Goal: Task Accomplishment & Management: Use online tool/utility

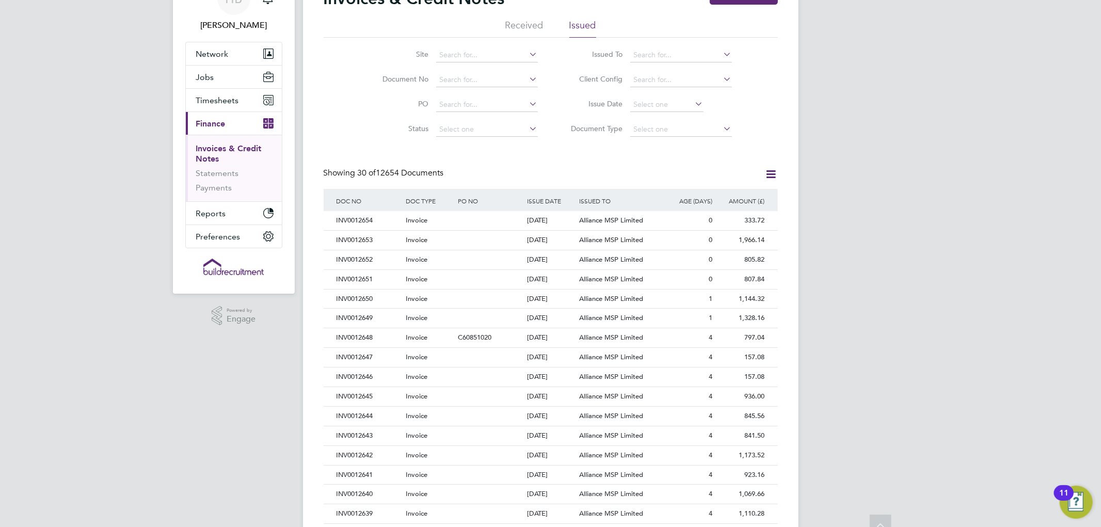
click at [218, 158] on link "Invoices & Credit Notes" at bounding box center [229, 154] width 66 height 20
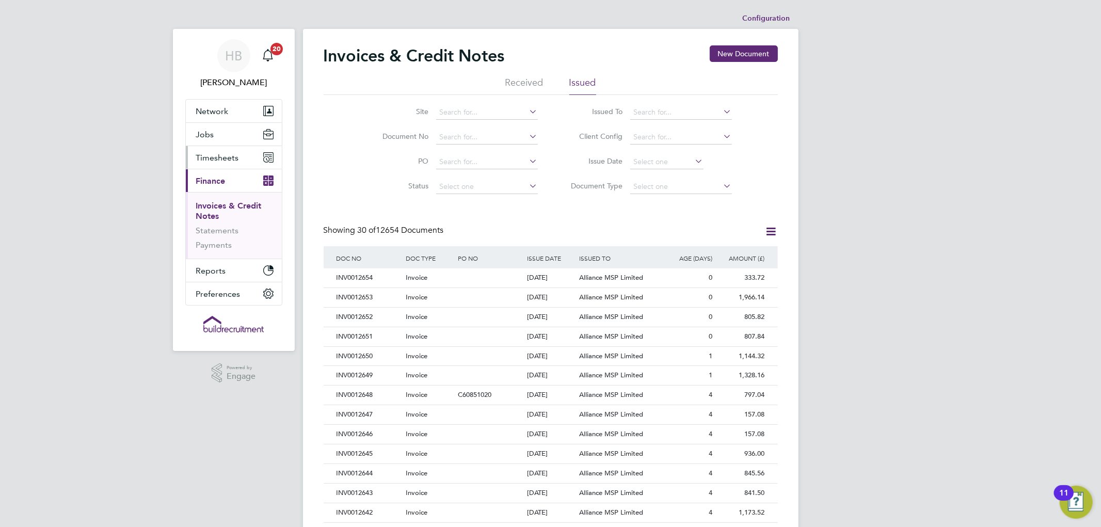
click at [215, 160] on span "Timesheets" at bounding box center [217, 158] width 43 height 10
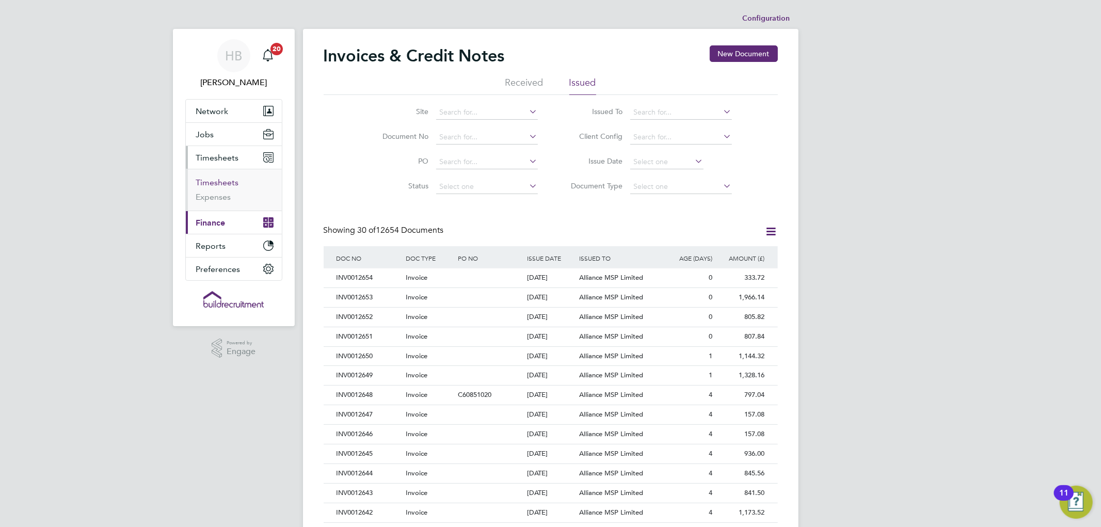
drag, startPoint x: 221, startPoint y: 177, endPoint x: 216, endPoint y: 179, distance: 5.6
click at [220, 178] on link "Timesheets" at bounding box center [217, 183] width 43 height 10
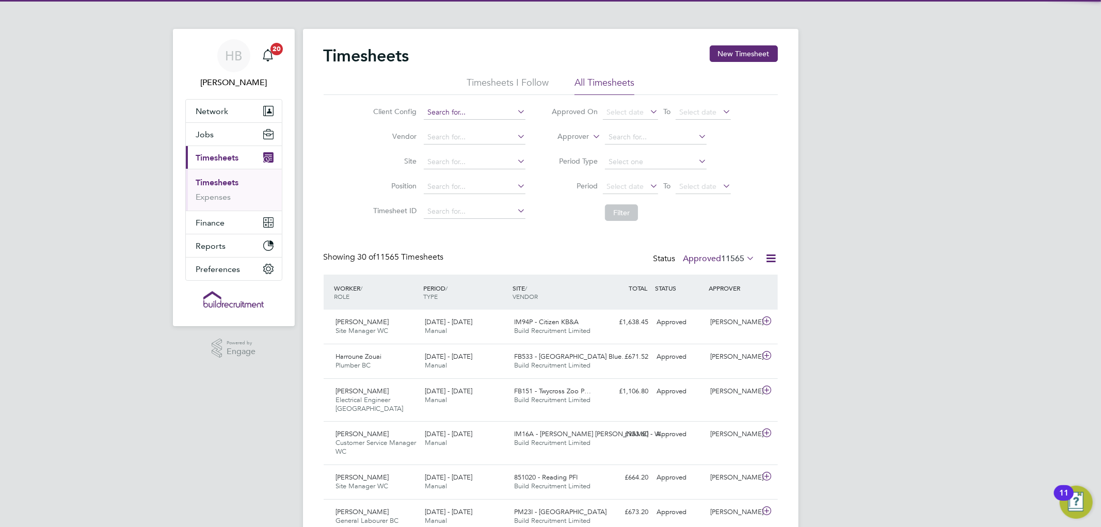
click at [458, 106] on input at bounding box center [475, 112] width 102 height 14
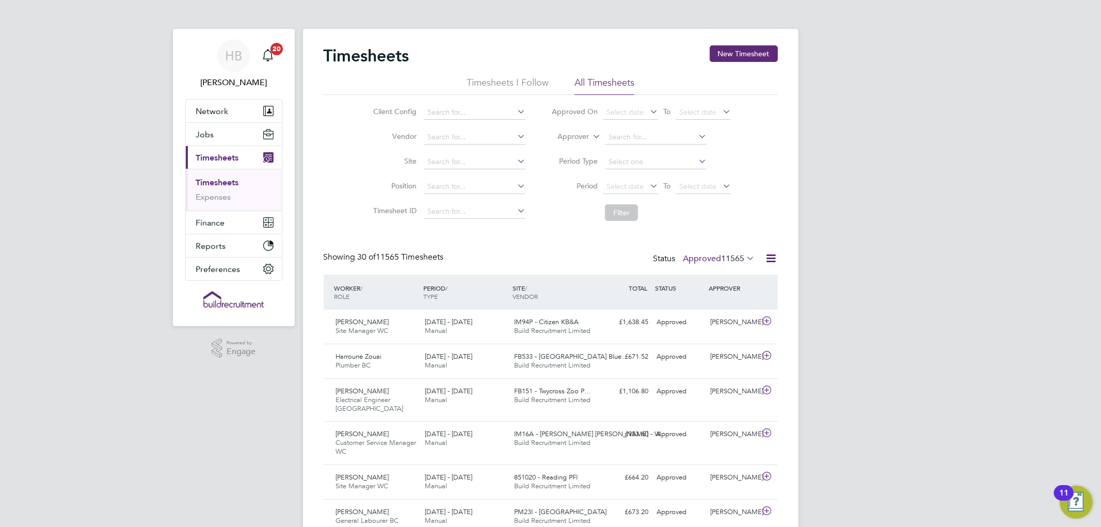
click at [380, 163] on label "Site" at bounding box center [393, 160] width 46 height 9
click at [456, 141] on input at bounding box center [475, 137] width 102 height 14
click at [564, 219] on li "Filter" at bounding box center [640, 212] width 205 height 27
click at [220, 137] on button "Jobs" at bounding box center [234, 134] width 96 height 23
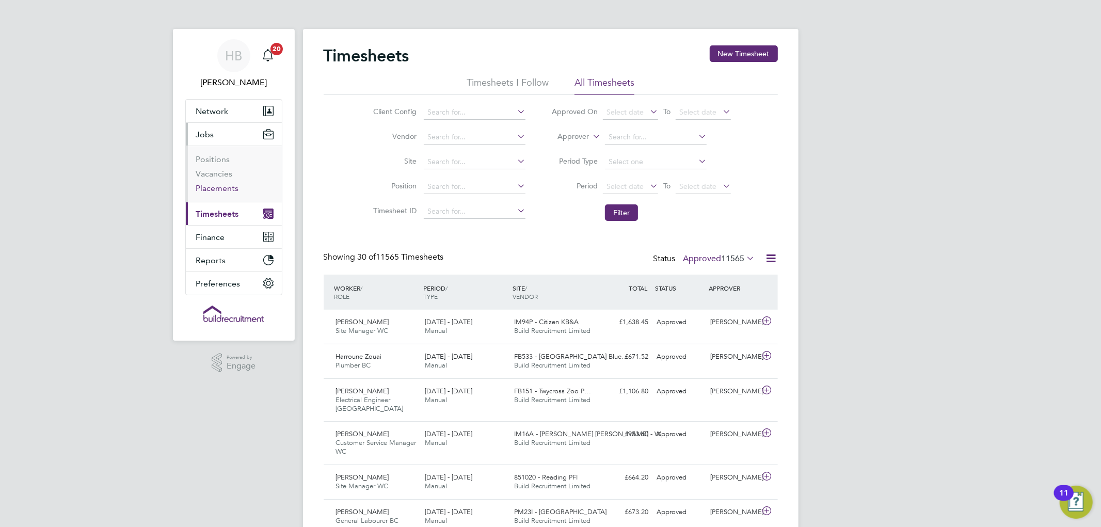
click at [226, 186] on link "Placements" at bounding box center [217, 188] width 43 height 10
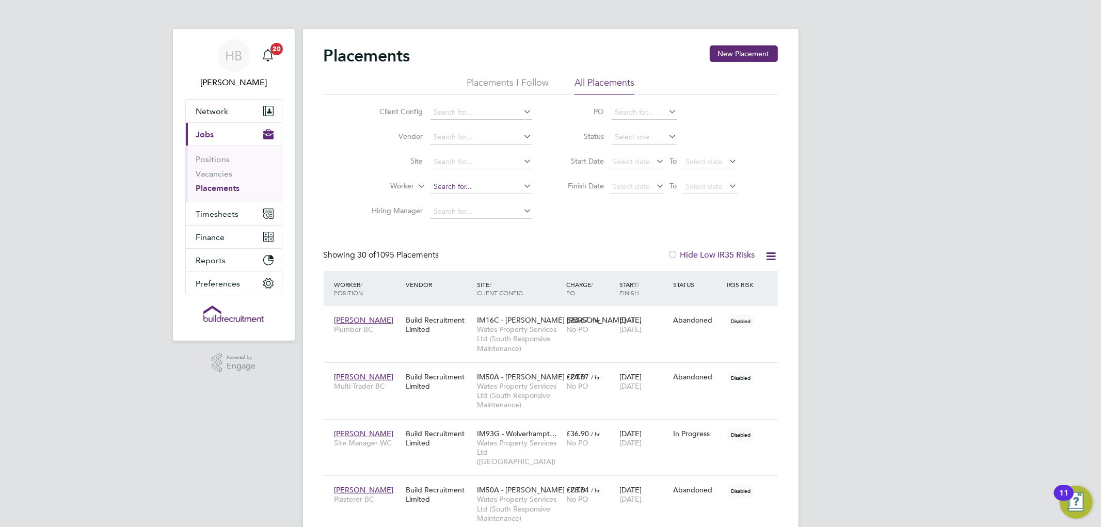
click at [448, 184] on input at bounding box center [482, 187] width 102 height 14
click at [455, 199] on li "Vivi en Burns" at bounding box center [481, 201] width 103 height 14
type input "[PERSON_NAME]"
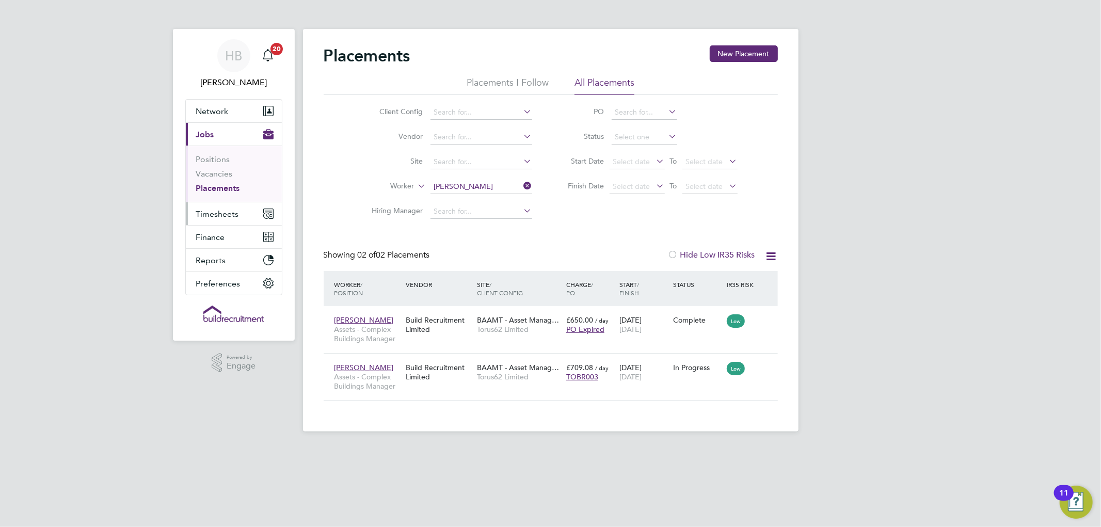
click at [227, 212] on span "Timesheets" at bounding box center [217, 214] width 43 height 10
click at [198, 218] on span "Timesheets" at bounding box center [217, 214] width 43 height 10
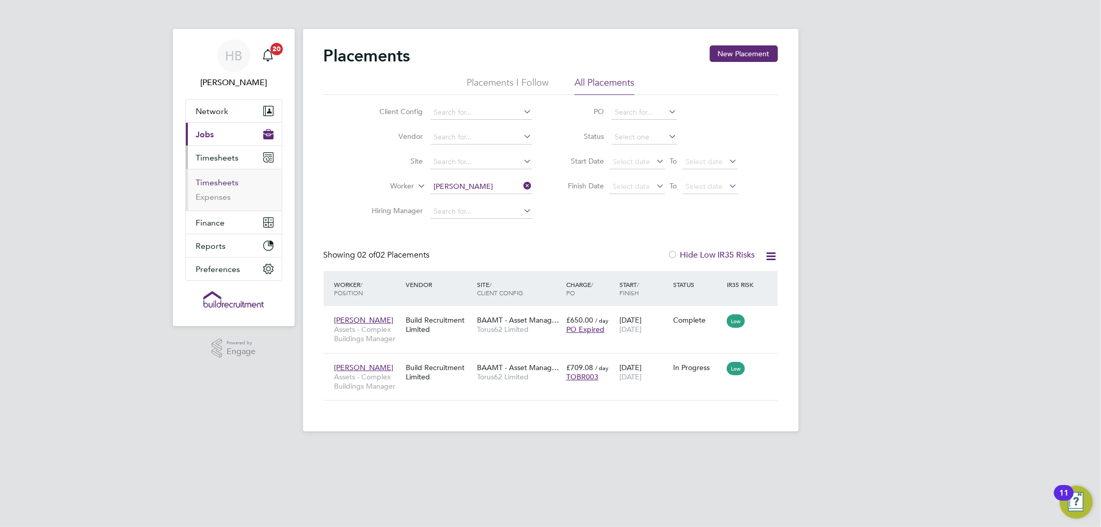
click at [224, 184] on link "Timesheets" at bounding box center [217, 183] width 43 height 10
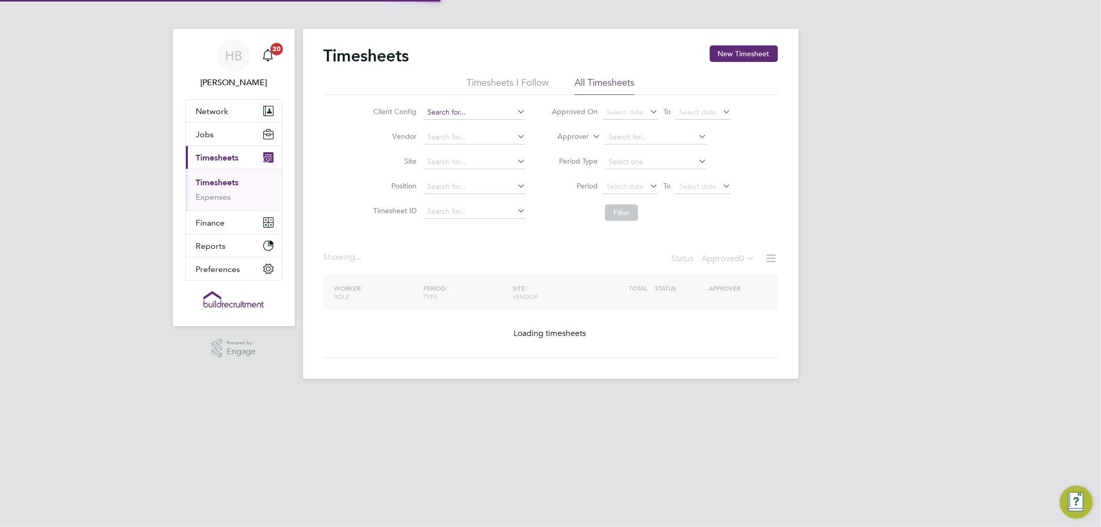
click at [450, 119] on input at bounding box center [475, 112] width 102 height 14
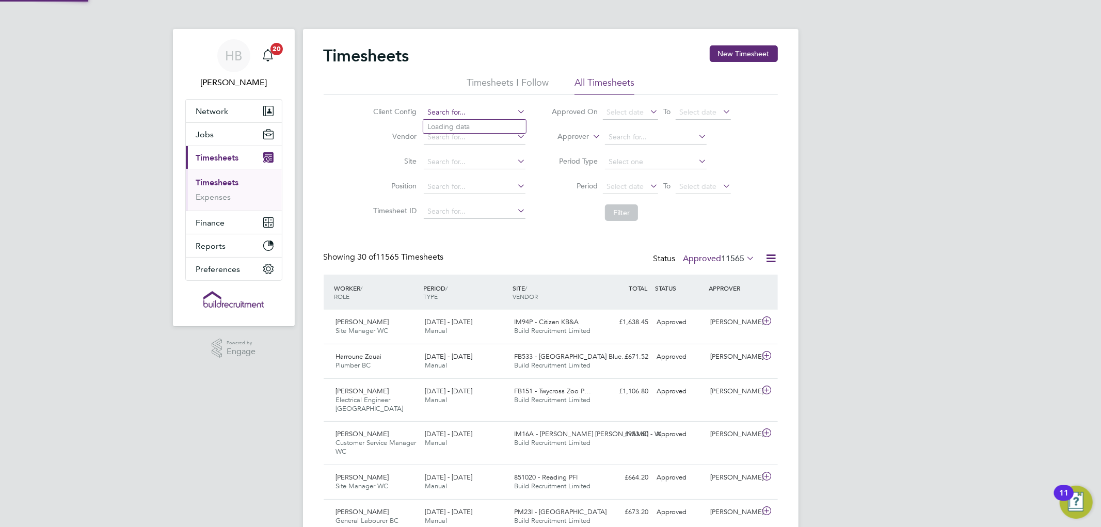
click at [447, 107] on input at bounding box center [475, 112] width 102 height 14
click at [461, 125] on li "Toru s62 Limited" at bounding box center [474, 127] width 103 height 14
type input "Torus62 Limited"
click at [621, 215] on button "Filter" at bounding box center [621, 212] width 33 height 17
